Goal: Find specific fact: Find specific fact

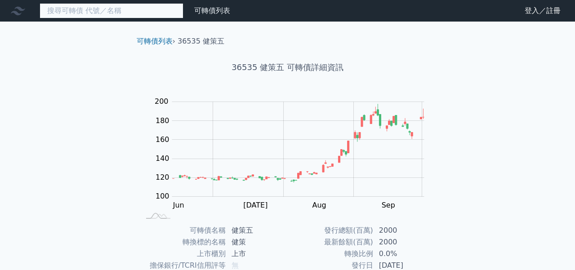
click at [139, 13] on input at bounding box center [112, 10] width 144 height 15
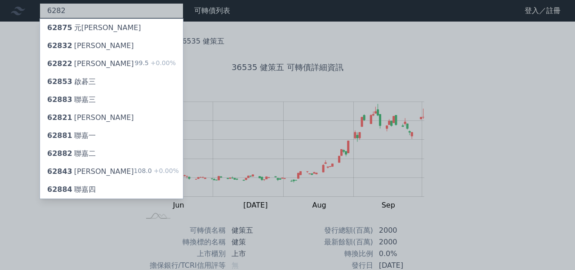
type input "6282"
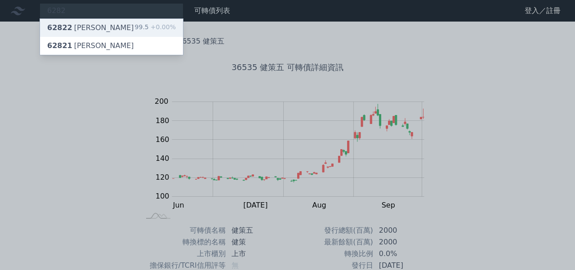
click at [142, 31] on div "99.5 +0.00%" at bounding box center [155, 27] width 41 height 11
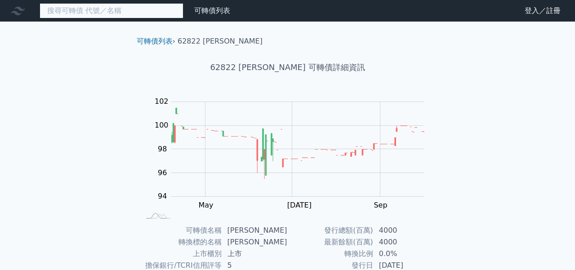
click at [122, 8] on input at bounding box center [112, 10] width 144 height 15
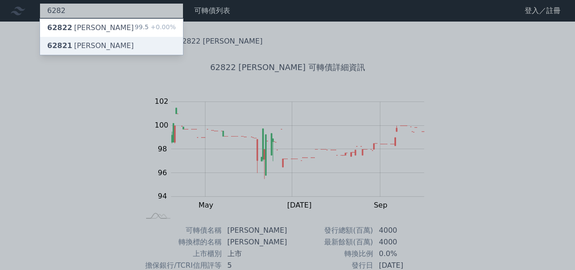
type input "6282"
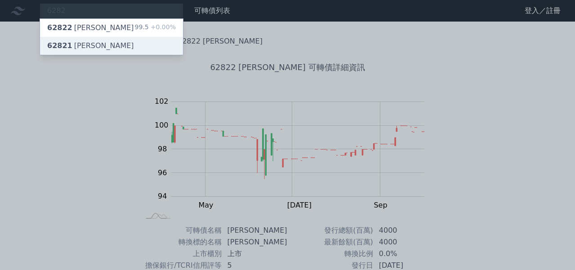
click at [130, 40] on div "62821 [PERSON_NAME]" at bounding box center [111, 46] width 143 height 18
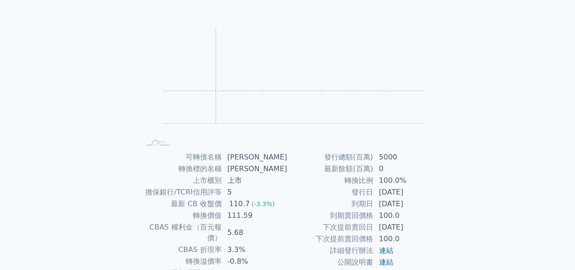
scroll to position [74, 0]
